Goal: Task Accomplishment & Management: Use online tool/utility

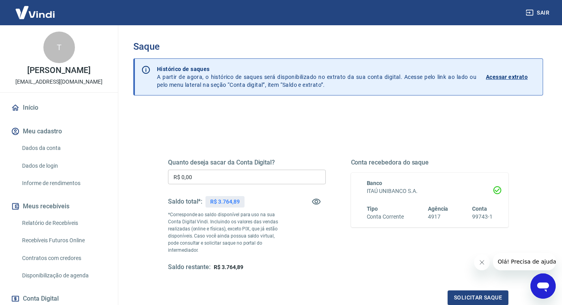
click at [253, 175] on input "R$ 0,00" at bounding box center [247, 176] width 158 height 15
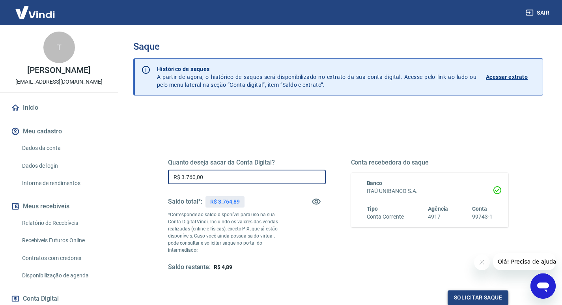
type input "R$ 3.760,00"
click at [465, 290] on button "Solicitar saque" at bounding box center [477, 297] width 61 height 15
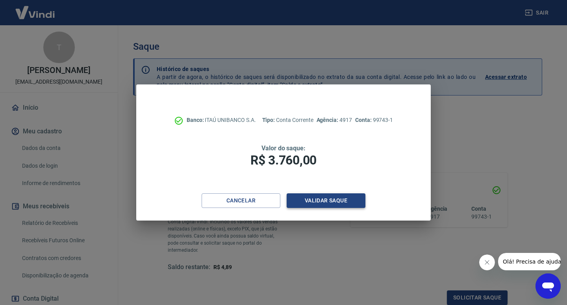
click at [331, 201] on button "Validar saque" at bounding box center [326, 200] width 79 height 15
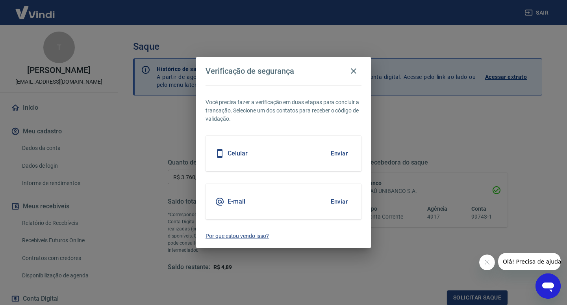
click at [240, 154] on h5 "Celular" at bounding box center [238, 153] width 20 height 8
click at [338, 150] on button "Enviar" at bounding box center [340, 153] width 26 height 17
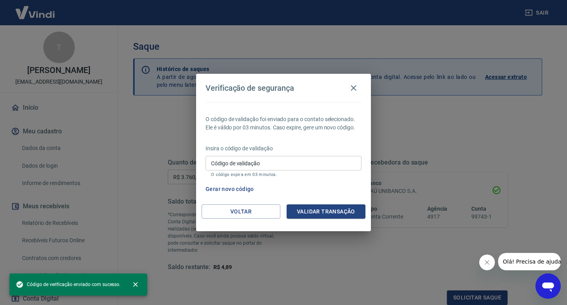
click at [232, 162] on input "Código de validação" at bounding box center [284, 163] width 156 height 15
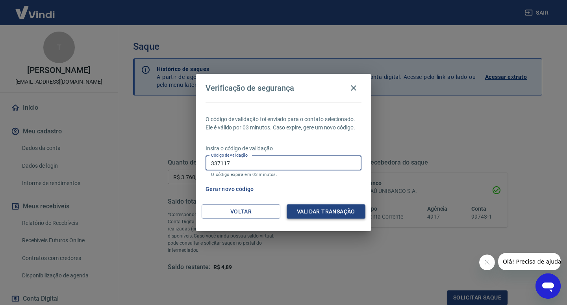
type input "337117"
click at [346, 210] on button "Validar transação" at bounding box center [326, 211] width 79 height 15
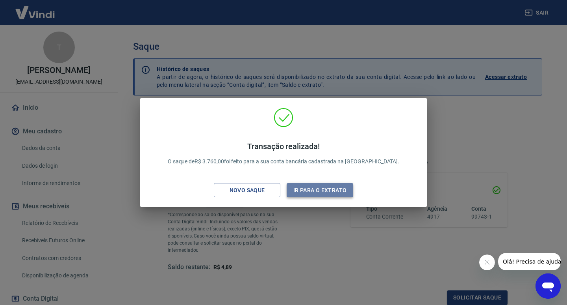
click at [322, 185] on button "Ir para o extrato" at bounding box center [320, 190] width 67 height 15
